Goal: Information Seeking & Learning: Learn about a topic

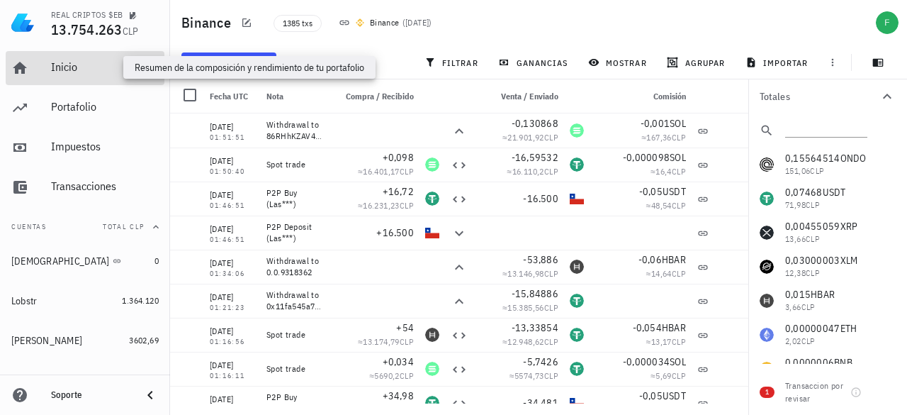
click at [58, 70] on div "Inicio" at bounding box center [105, 66] width 108 height 13
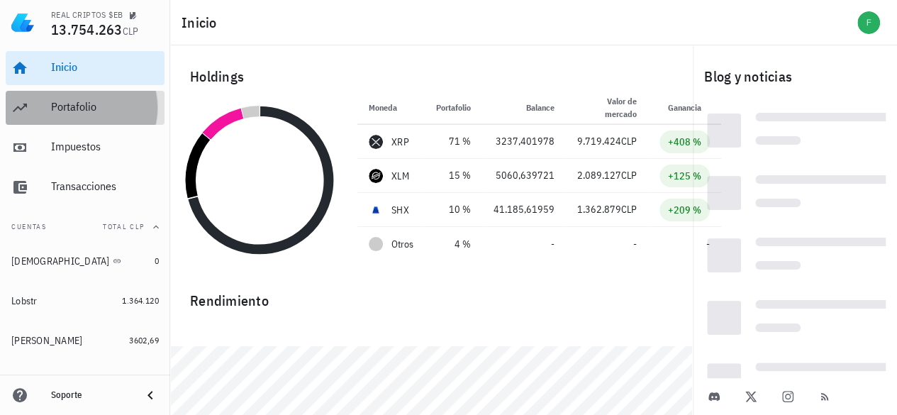
click at [89, 110] on div "Portafolio" at bounding box center [105, 106] width 108 height 13
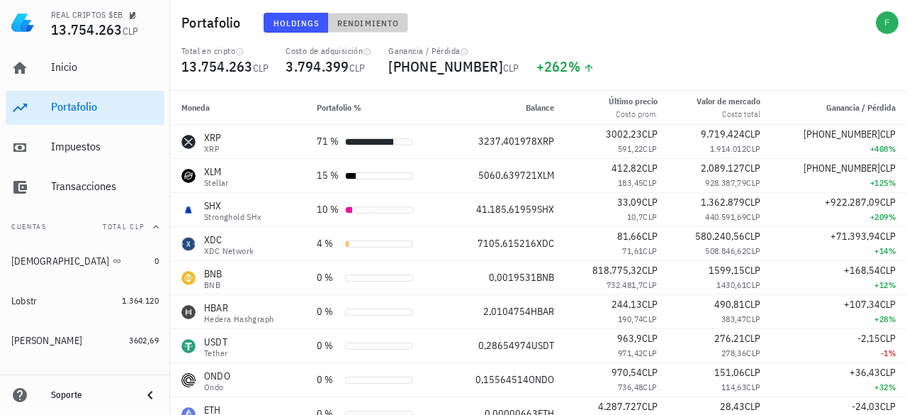
click at [383, 22] on span "Rendimiento" at bounding box center [368, 23] width 62 height 11
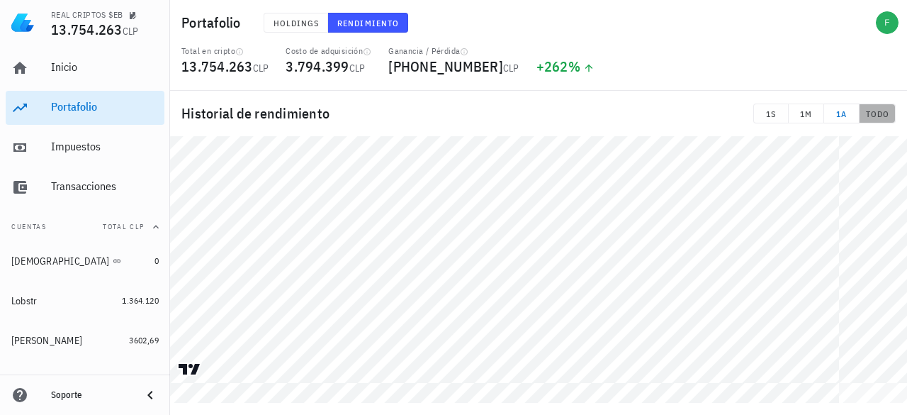
click at [882, 106] on button "TODO" at bounding box center [878, 113] width 36 height 20
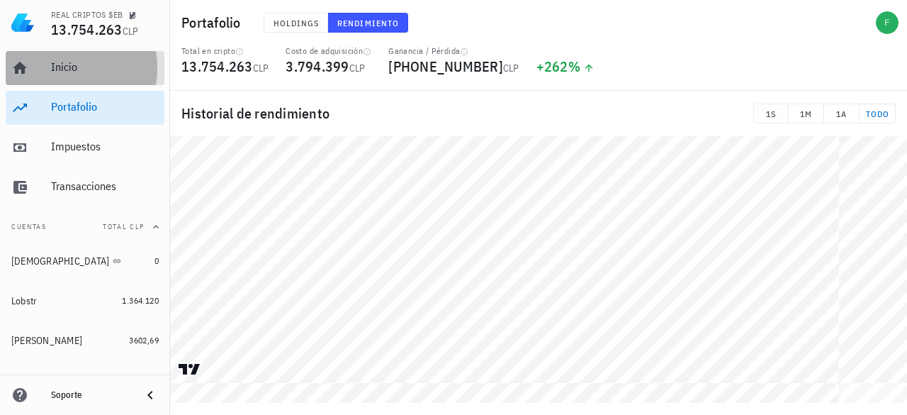
click at [54, 60] on div "Inicio" at bounding box center [105, 68] width 108 height 32
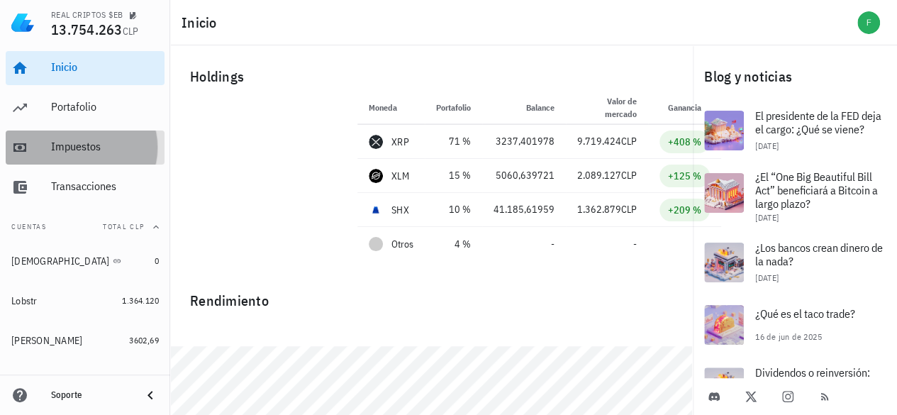
click at [71, 151] on div "Impuestos" at bounding box center [105, 146] width 108 height 13
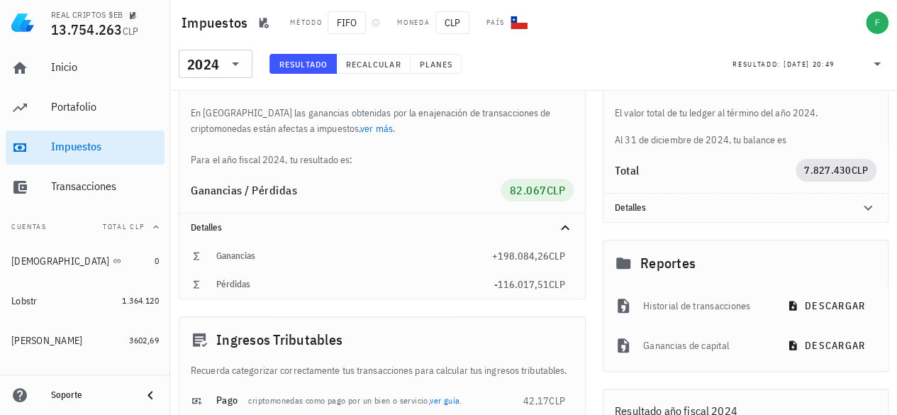
scroll to position [49, 0]
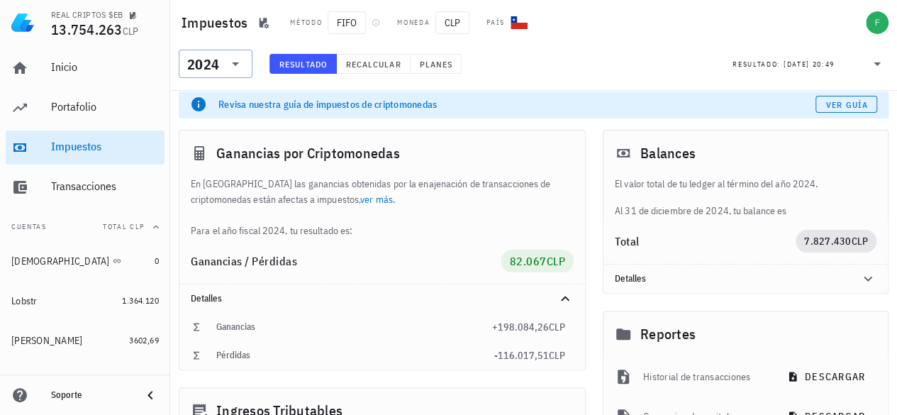
click at [230, 60] on icon at bounding box center [235, 63] width 17 height 17
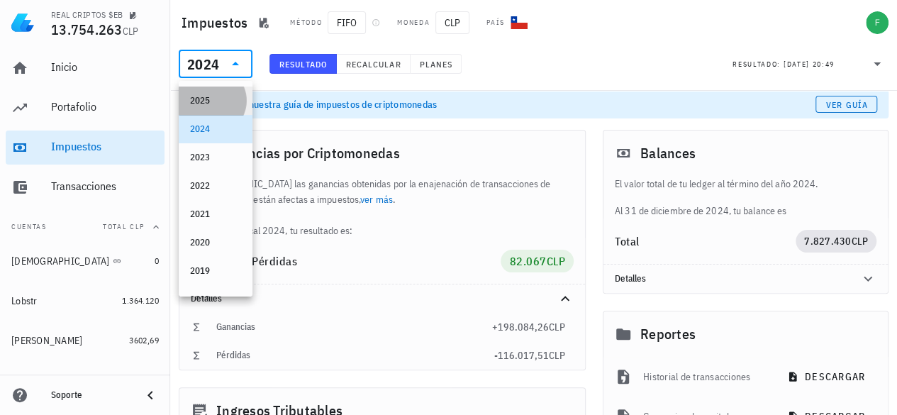
click at [211, 104] on div "2025" at bounding box center [215, 100] width 51 height 11
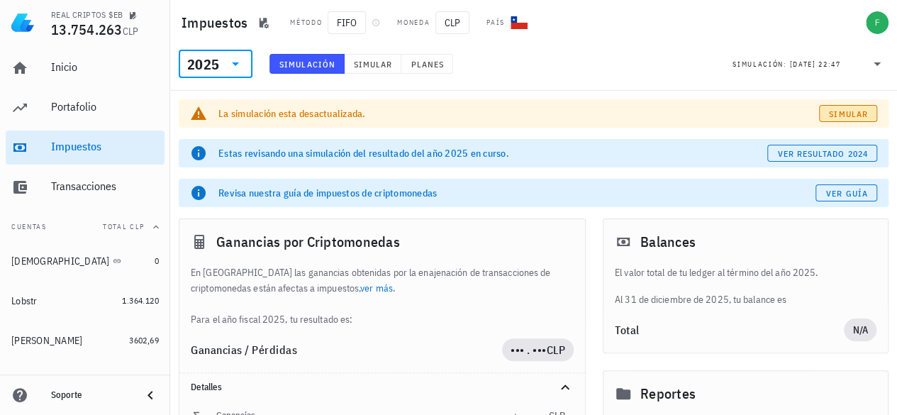
click at [839, 112] on span "Simular" at bounding box center [848, 113] width 40 height 11
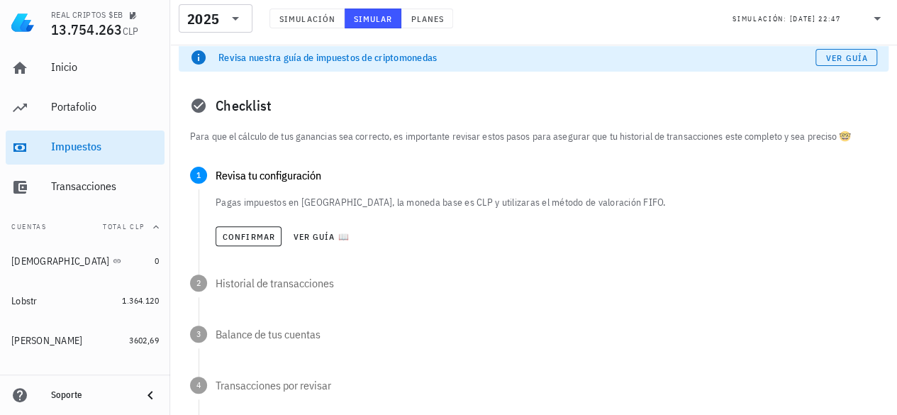
scroll to position [142, 0]
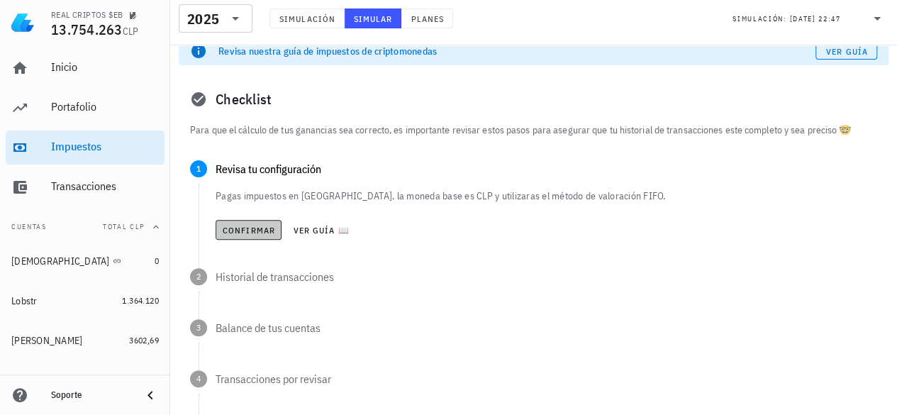
click at [234, 230] on span "Confirmar" at bounding box center [248, 230] width 53 height 11
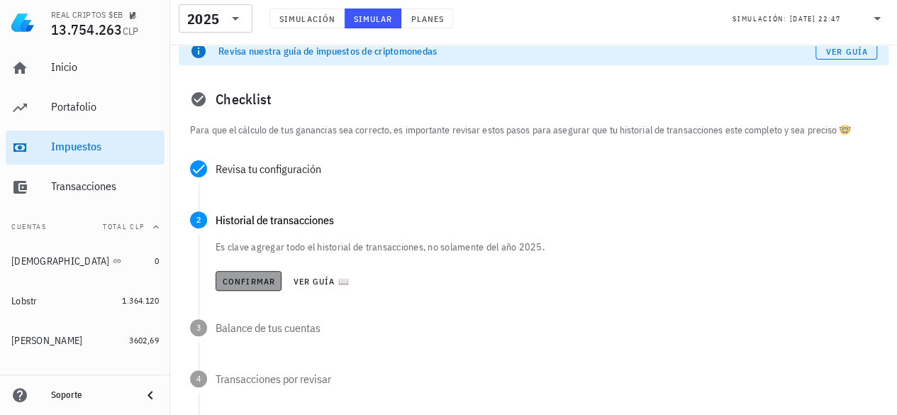
click at [252, 279] on span "Confirmar" at bounding box center [248, 281] width 53 height 11
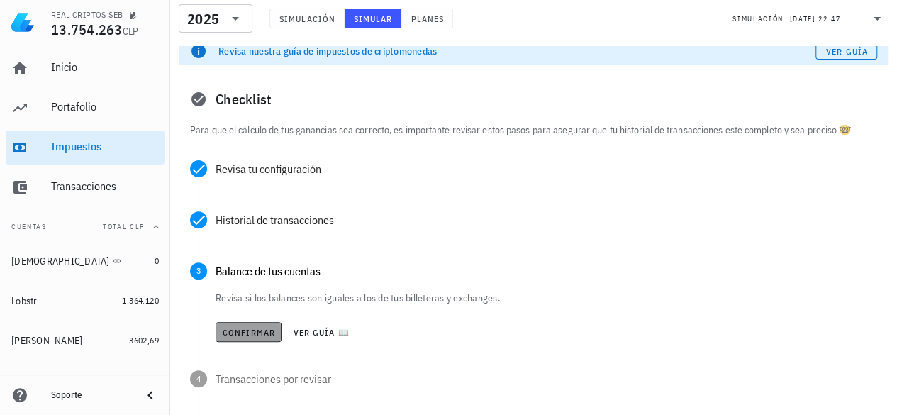
click at [248, 323] on button "Confirmar" at bounding box center [248, 332] width 66 height 20
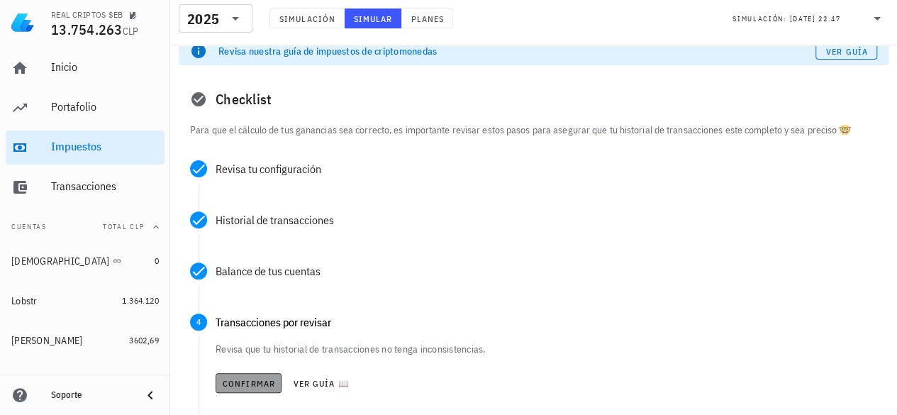
click at [255, 379] on span "Confirmar" at bounding box center [248, 383] width 53 height 11
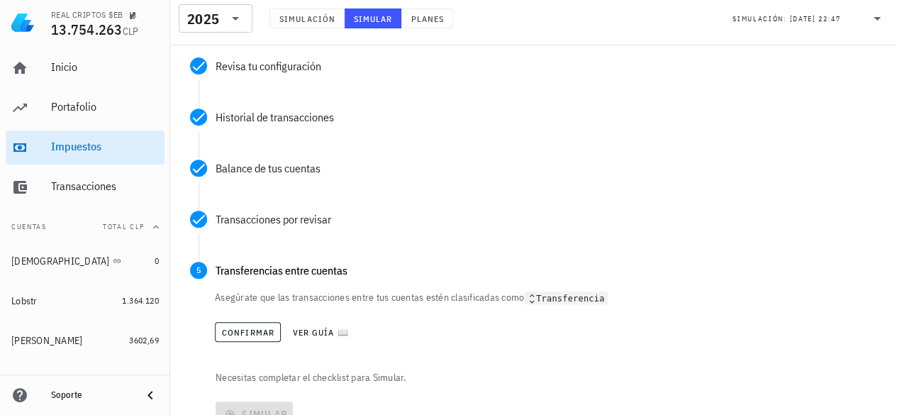
scroll to position [284, 0]
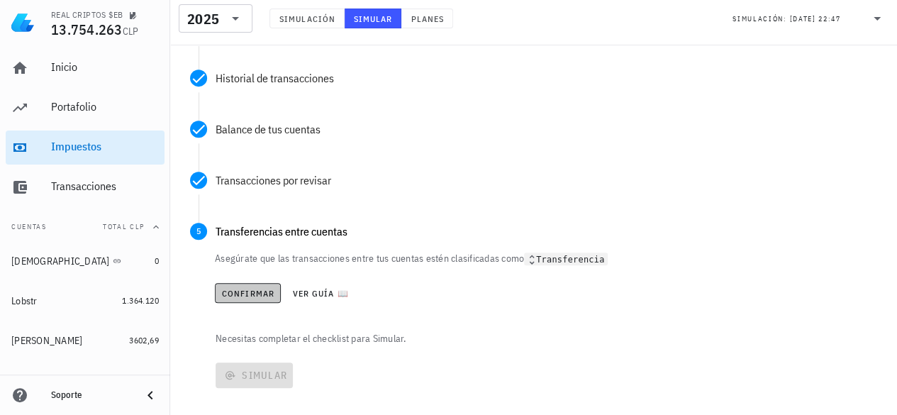
click at [235, 285] on button "Confirmar" at bounding box center [248, 293] width 66 height 20
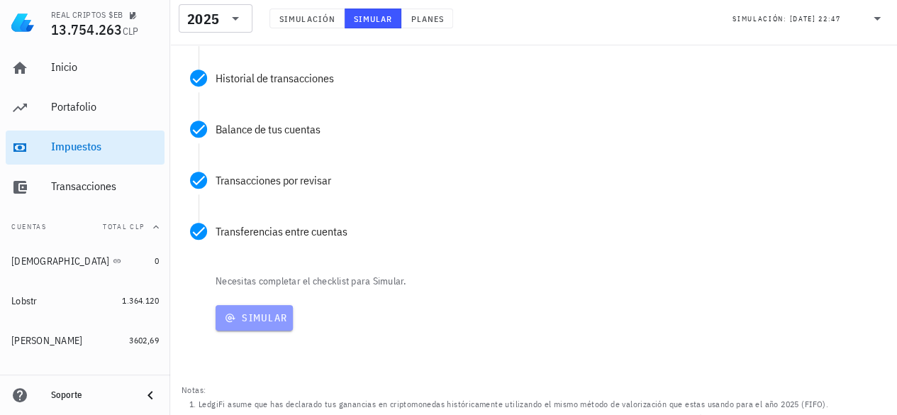
click at [238, 326] on button "Simular" at bounding box center [253, 318] width 77 height 26
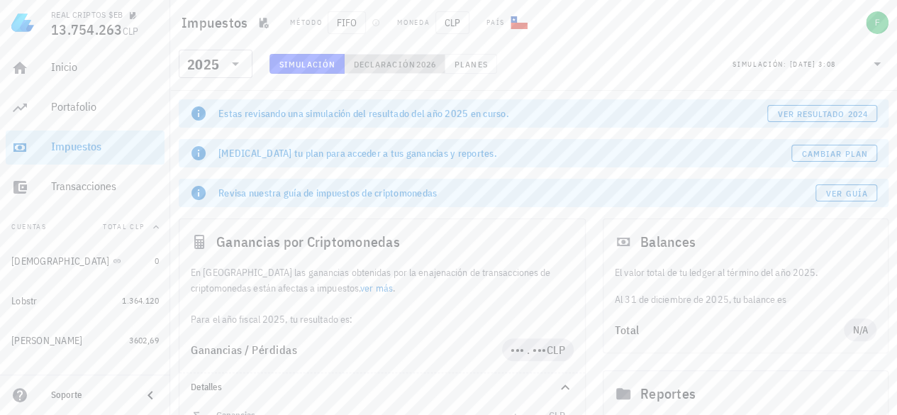
click at [391, 62] on span "Declaración" at bounding box center [384, 64] width 62 height 11
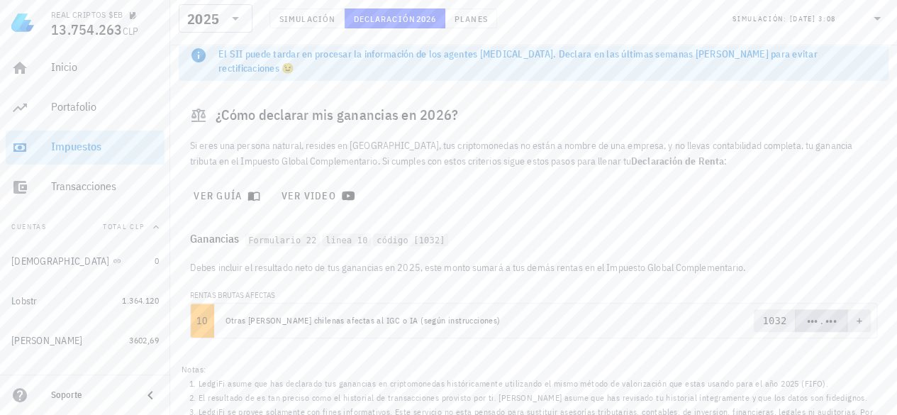
scroll to position [188, 0]
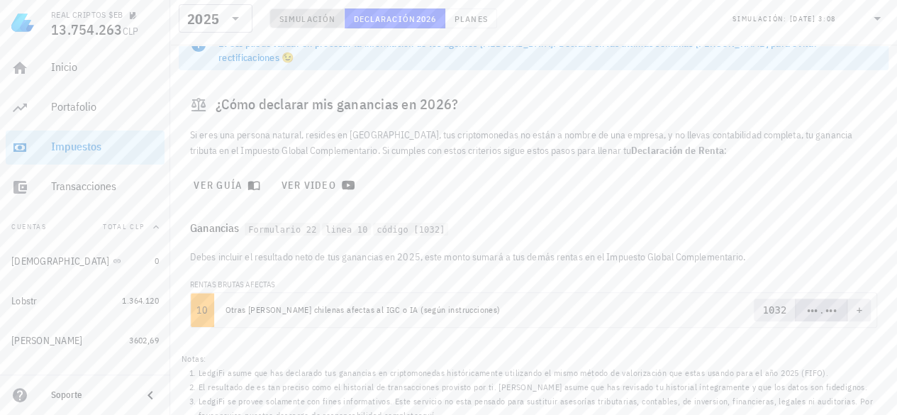
click at [301, 22] on span "Simulación" at bounding box center [307, 18] width 57 height 11
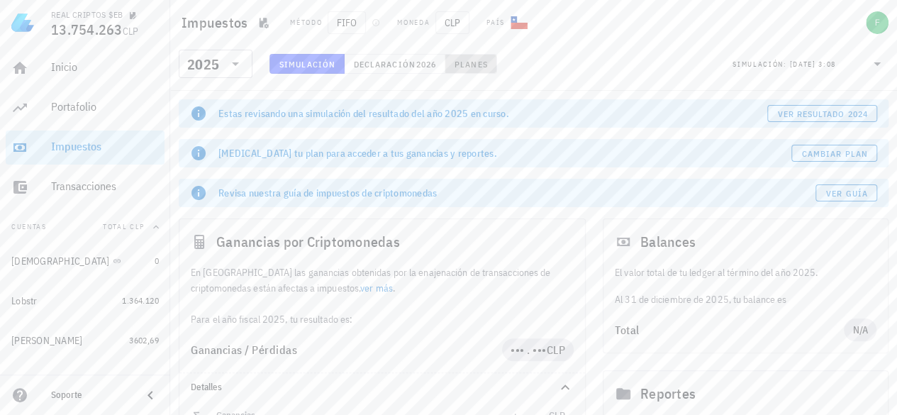
click at [450, 62] on button "Planes" at bounding box center [471, 64] width 52 height 20
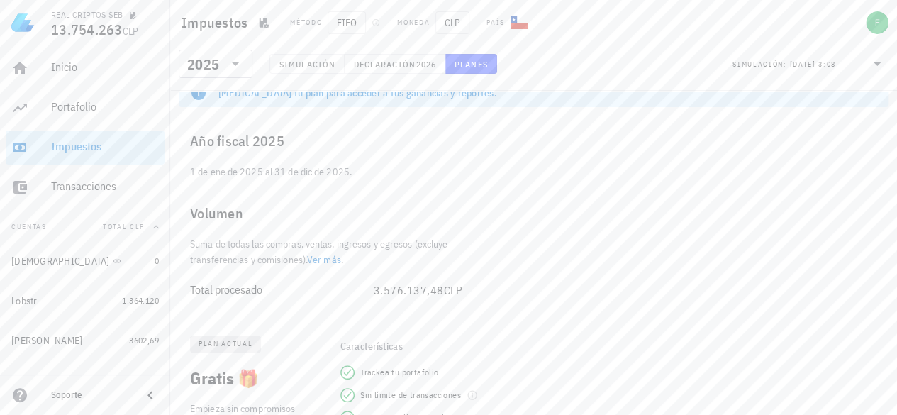
scroll to position [60, 0]
click at [322, 259] on link "Ver más" at bounding box center [324, 260] width 34 height 13
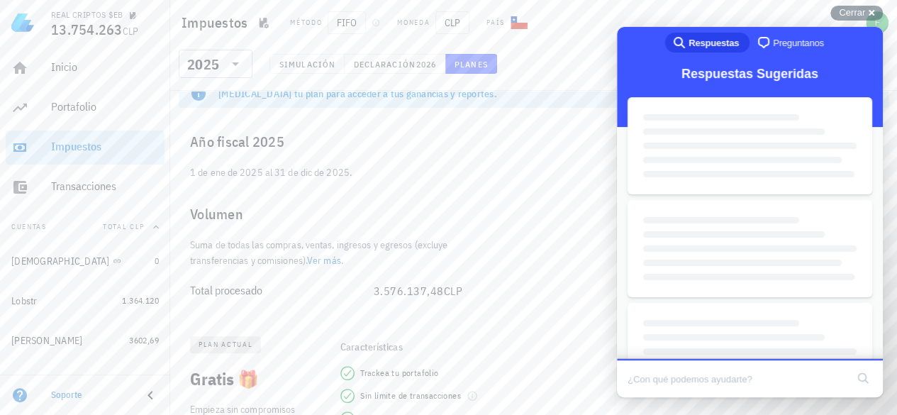
scroll to position [0, 0]
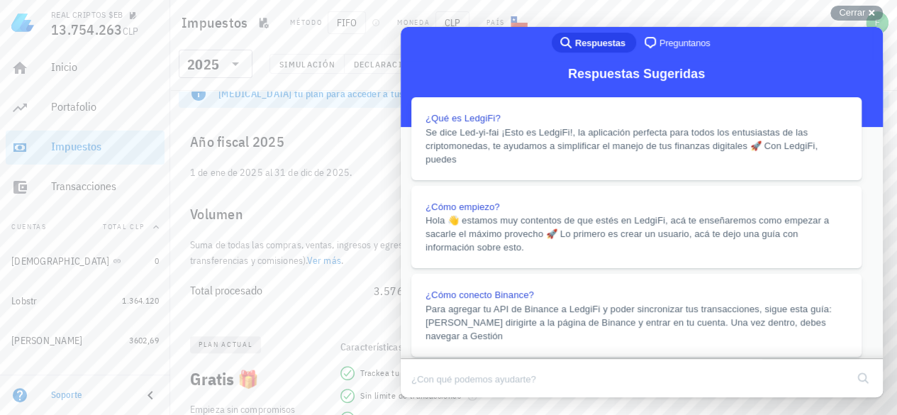
click at [427, 398] on button "Close" at bounding box center [414, 407] width 26 height 18
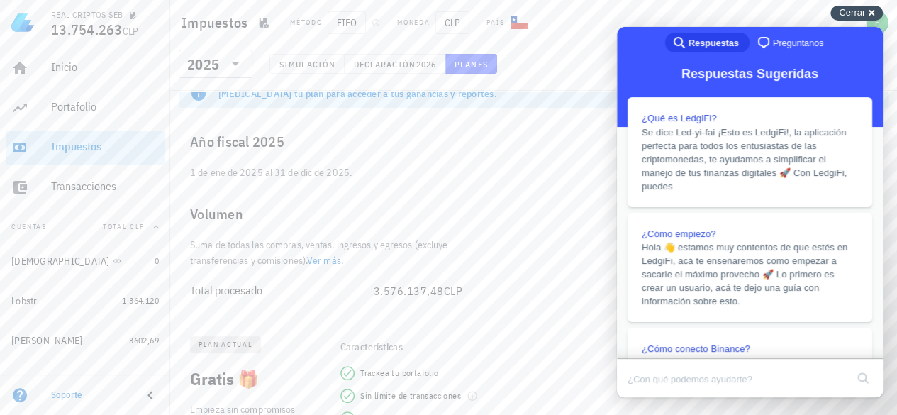
drag, startPoint x: 868, startPoint y: 13, endPoint x: 33, endPoint y: 87, distance: 837.6
click at [868, 13] on div "Cerrar cross-small" at bounding box center [856, 13] width 52 height 15
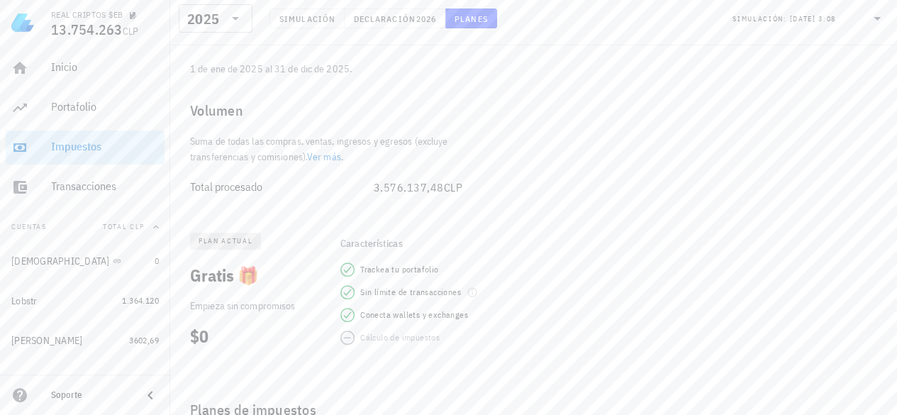
scroll to position [130, 0]
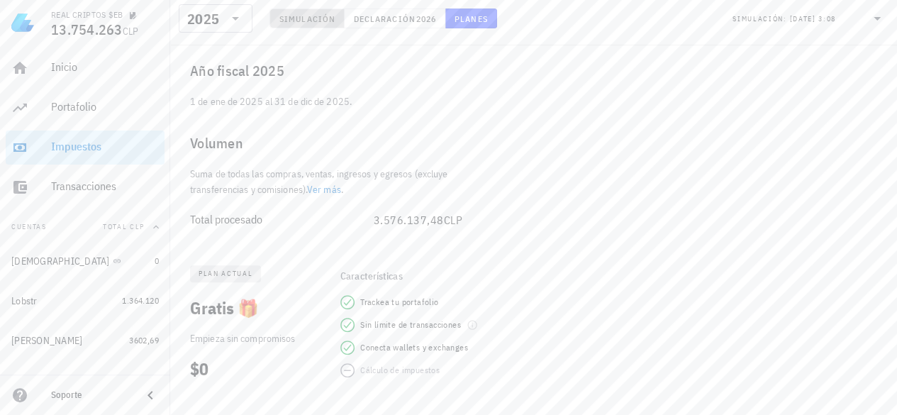
click at [313, 14] on span "Simulación" at bounding box center [307, 18] width 57 height 11
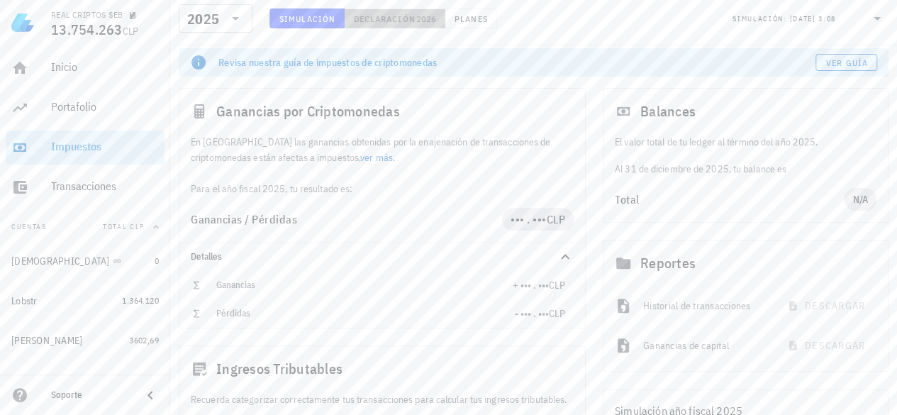
click at [384, 17] on span "Declaración" at bounding box center [384, 18] width 62 height 11
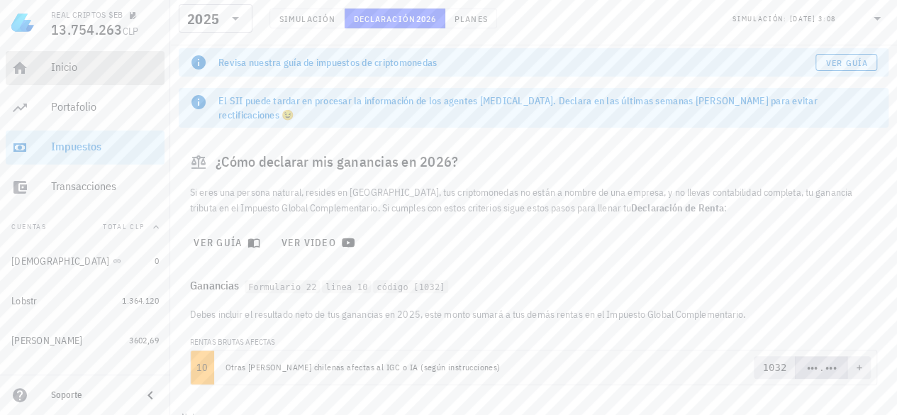
click at [91, 74] on div "Inicio" at bounding box center [105, 66] width 108 height 13
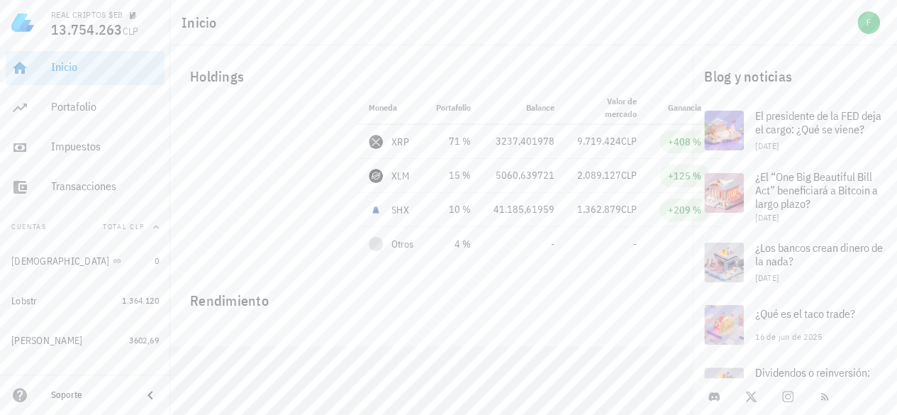
click at [4, 113] on div "Inicio [GEOGRAPHIC_DATA] Impuestos [GEOGRAPHIC_DATA] Cuentas Total CLP buda 0 L…" at bounding box center [85, 419] width 170 height 749
click at [64, 108] on div "Portafolio" at bounding box center [105, 106] width 108 height 13
